Goal: Check status: Check status

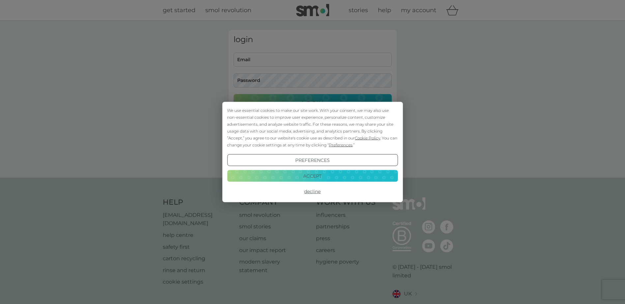
click at [313, 178] on button "Accept" at bounding box center [312, 176] width 171 height 12
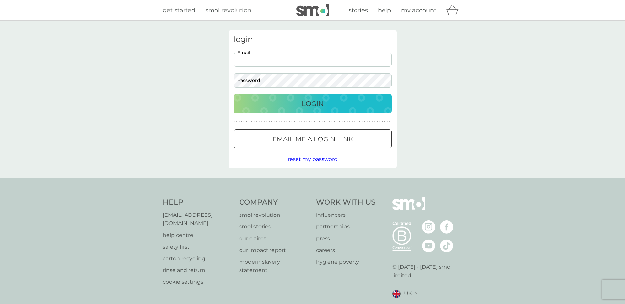
click at [247, 58] on input "Email" at bounding box center [313, 60] width 158 height 14
type input "[EMAIL_ADDRESS][DOMAIN_NAME]"
click at [234, 94] on button "Login" at bounding box center [313, 103] width 158 height 19
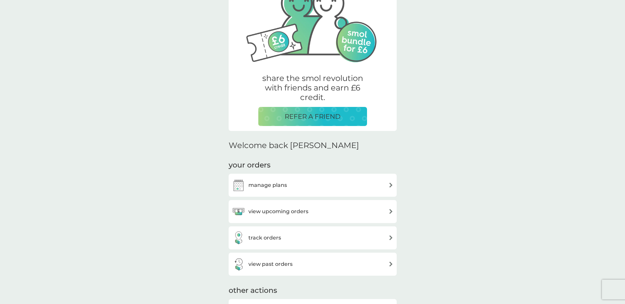
scroll to position [72, 0]
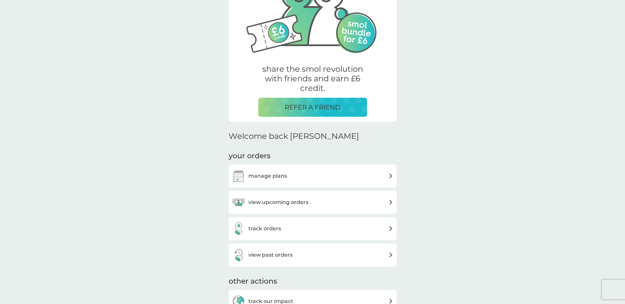
click at [281, 205] on h3 "view upcoming orders" at bounding box center [278, 202] width 60 height 9
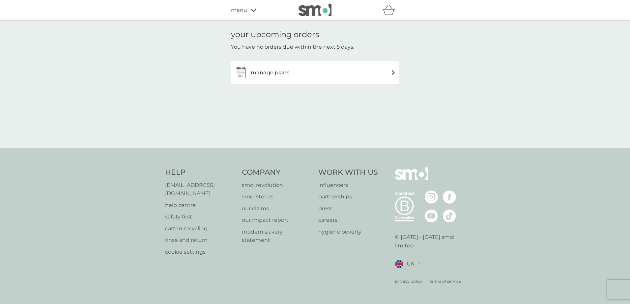
click at [236, 9] on span "menu" at bounding box center [239, 10] width 16 height 9
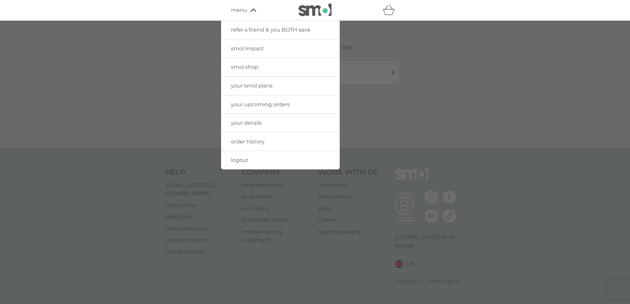
click at [236, 9] on span "menu" at bounding box center [239, 10] width 16 height 9
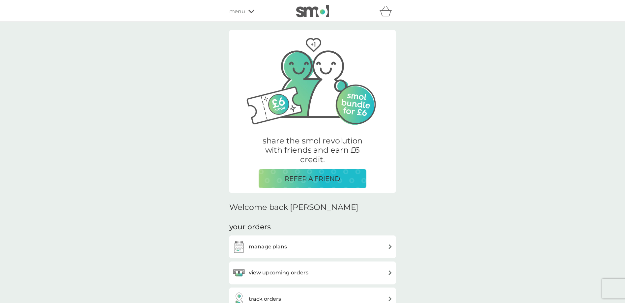
scroll to position [72, 0]
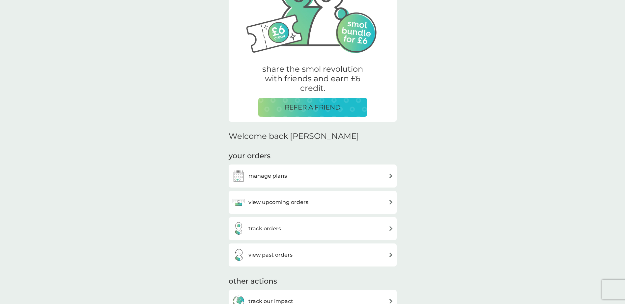
click at [267, 229] on h3 "track orders" at bounding box center [264, 229] width 33 height 9
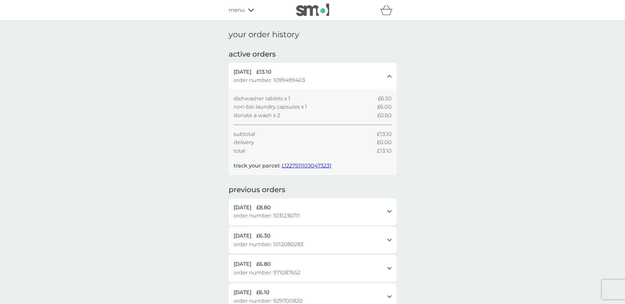
click at [304, 163] on span "L12275111030473231" at bounding box center [307, 166] width 50 height 6
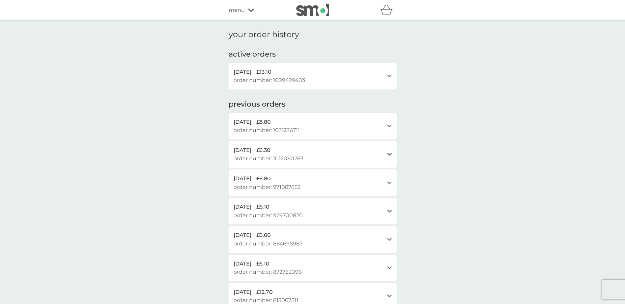
click at [276, 77] on span "order number: 1099499403" at bounding box center [270, 80] width 72 height 9
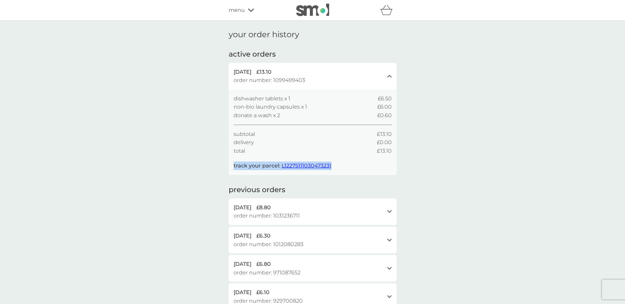
drag, startPoint x: 234, startPoint y: 164, endPoint x: 338, endPoint y: 171, distance: 104.7
click at [338, 171] on div "dishwasher tablets x 1 £6.50 non-bio laundry capsules x 1 £6.00 donate a wash x…" at bounding box center [313, 133] width 168 height 86
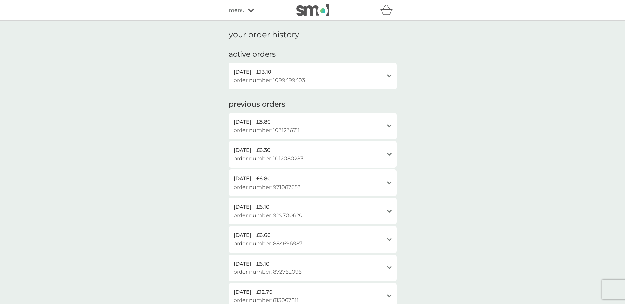
click at [291, 78] on span "order number: 1099499403" at bounding box center [270, 80] width 72 height 9
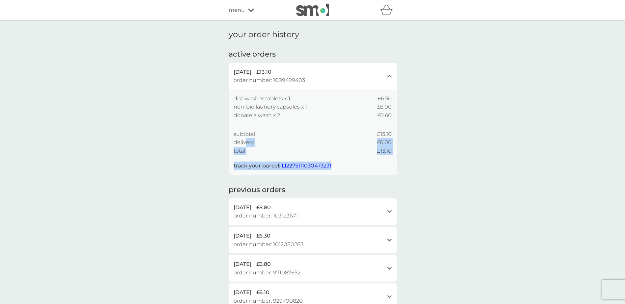
drag, startPoint x: 246, startPoint y: 139, endPoint x: 339, endPoint y: 175, distance: 99.7
click at [339, 175] on div "dishwasher tablets x 1 £6.50 non-bio laundry capsules x 1 £6.00 donate a wash x…" at bounding box center [313, 133] width 168 height 86
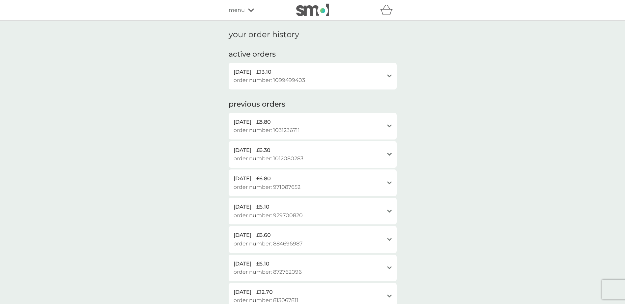
copy div "ery £0.00 total £13.10 track your parcel: L12275111030473231"
click at [251, 77] on span "order number: 1099499403" at bounding box center [270, 80] width 72 height 9
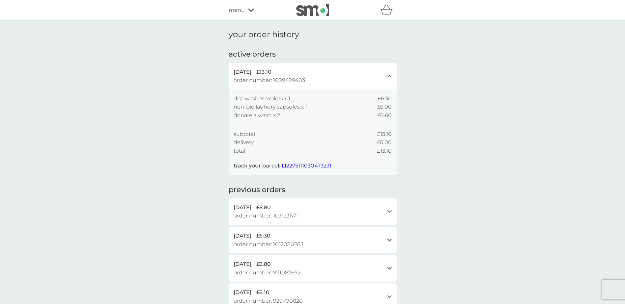
click at [238, 9] on span "menu" at bounding box center [237, 10] width 16 height 9
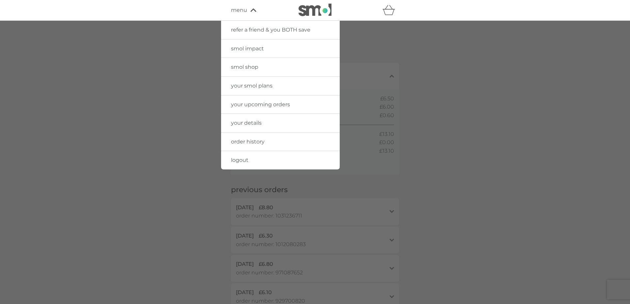
click at [236, 161] on span "logout" at bounding box center [239, 160] width 17 height 6
